Goal: Task Accomplishment & Management: Manage account settings

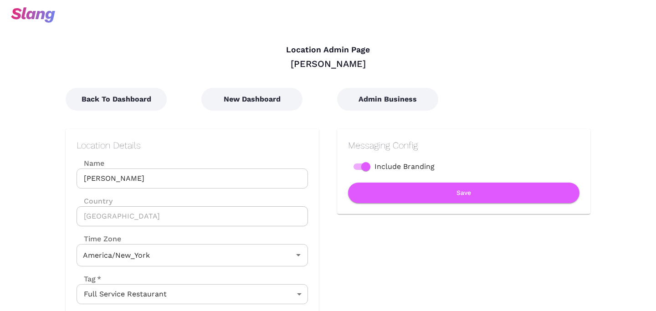
type input "Eastern Time"
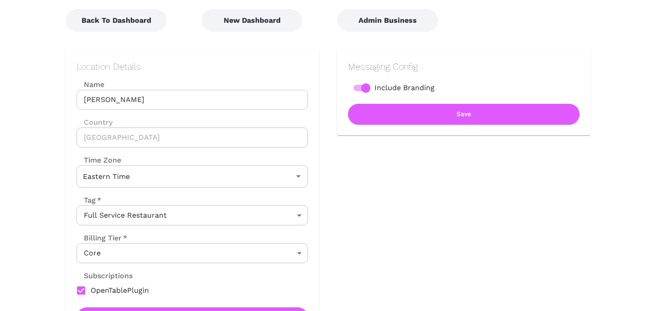
scroll to position [80, 0]
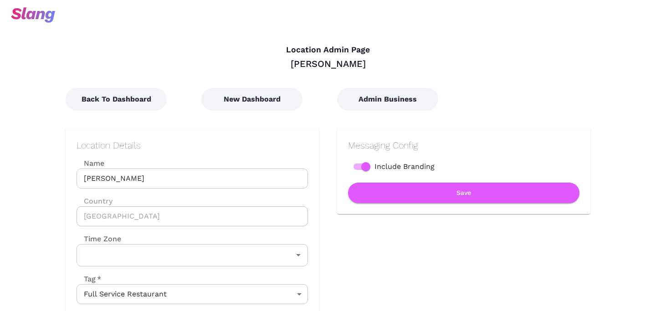
type input "America/New_York"
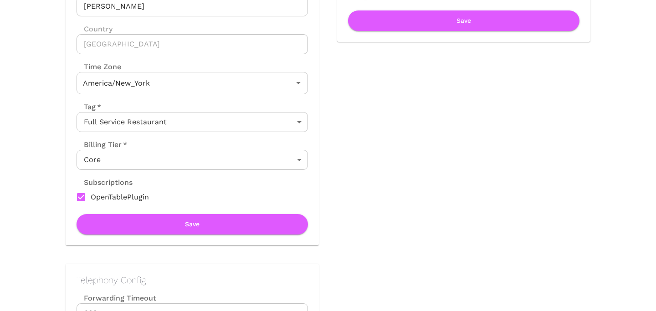
scroll to position [206, 0]
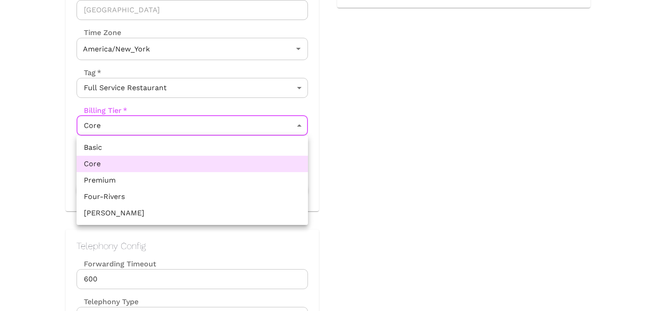
click at [153, 179] on li "Premium" at bounding box center [193, 180] width 232 height 16
type input "Premium"
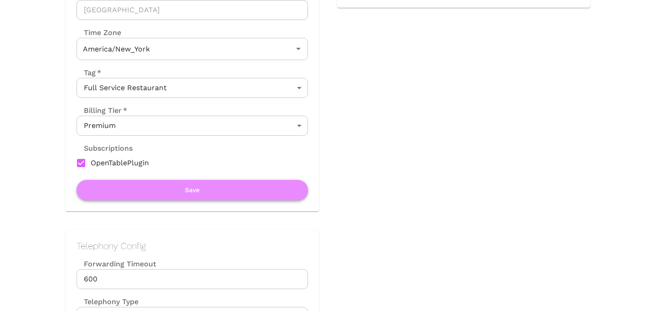
click at [187, 192] on button "Save" at bounding box center [193, 190] width 232 height 21
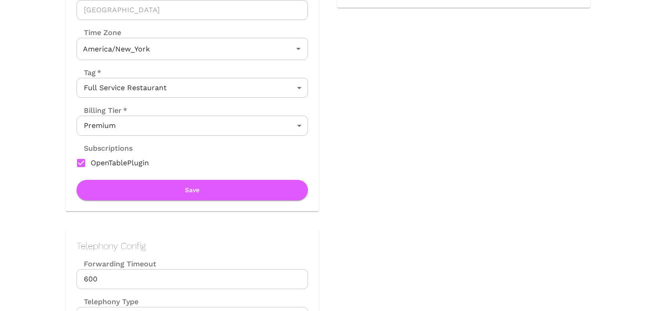
type input "Eastern Time"
